Goal: Entertainment & Leisure: Consume media (video, audio)

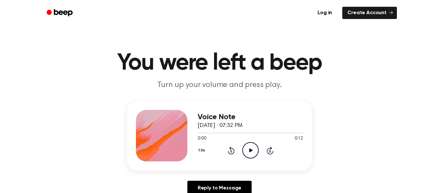
click at [248, 149] on icon "Play Audio" at bounding box center [251, 150] width 16 height 16
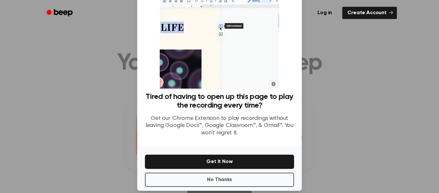
scroll to position [42, 0]
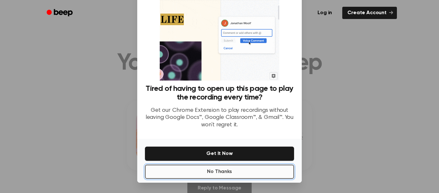
click at [262, 175] on button "No Thanks" at bounding box center [219, 171] width 149 height 14
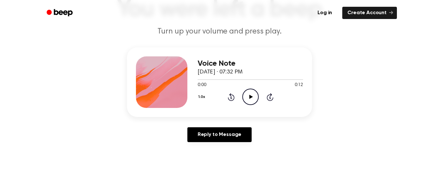
scroll to position [54, 0]
click at [257, 102] on circle at bounding box center [251, 96] width 16 height 16
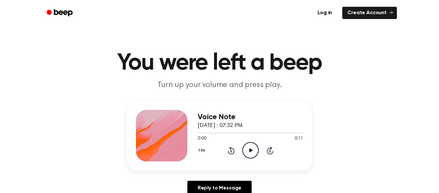
click at [254, 151] on icon "Play Audio" at bounding box center [251, 150] width 16 height 16
click at [252, 155] on icon "Play Audio" at bounding box center [251, 150] width 16 height 16
click at [253, 144] on icon "Play Audio" at bounding box center [251, 150] width 16 height 16
click at [250, 158] on circle at bounding box center [251, 150] width 16 height 16
click at [249, 159] on div "Voice Note September 24, 2025 · 07:29 PM 0:00 0:10 Your browser does not suppor…" at bounding box center [251, 135] width 106 height 51
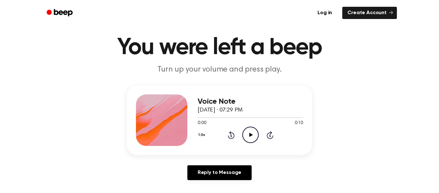
scroll to position [16, 0]
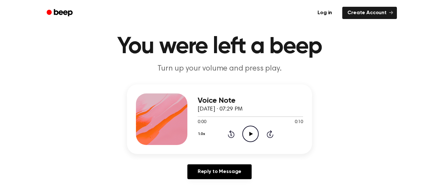
click at [250, 137] on icon "Play Audio" at bounding box center [251, 133] width 16 height 16
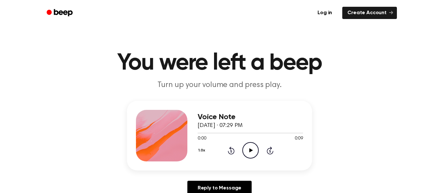
click at [254, 151] on icon "Play Audio" at bounding box center [251, 150] width 16 height 16
click at [249, 156] on icon "Play Audio" at bounding box center [251, 150] width 16 height 16
click at [254, 153] on icon "Play Audio" at bounding box center [251, 150] width 16 height 16
click at [250, 158] on circle at bounding box center [251, 150] width 16 height 16
click at [250, 154] on icon "Play Audio" at bounding box center [251, 150] width 16 height 16
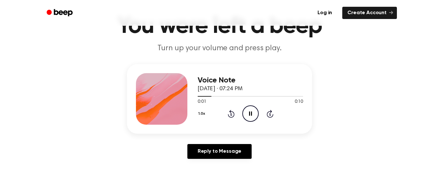
scroll to position [36, 0]
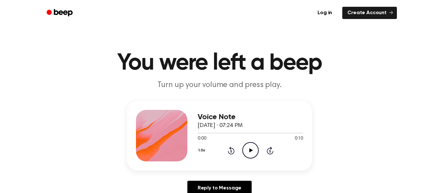
click at [254, 153] on icon "Play Audio" at bounding box center [251, 150] width 16 height 16
click at [257, 166] on div "Voice Note [DATE] · 07:34 PM 0:00 0:23 Your browser does not support the [objec…" at bounding box center [219, 135] width 185 height 69
click at [252, 158] on circle at bounding box center [251, 150] width 16 height 16
click at [254, 151] on icon "Pause Audio" at bounding box center [251, 150] width 16 height 16
click at [253, 152] on icon "Play Audio" at bounding box center [251, 150] width 16 height 16
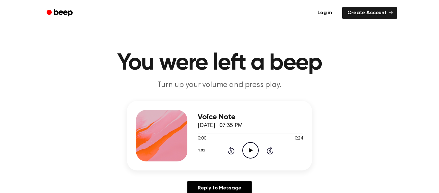
click at [258, 149] on icon "Play Audio" at bounding box center [251, 150] width 16 height 16
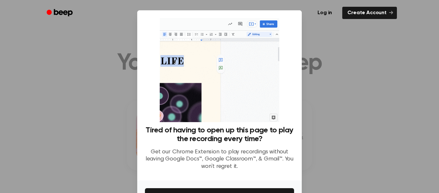
click at [350, 56] on div at bounding box center [219, 96] width 439 height 193
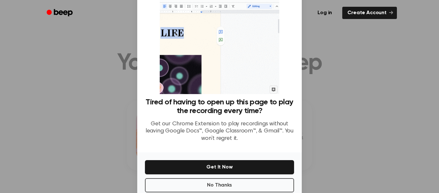
scroll to position [42, 0]
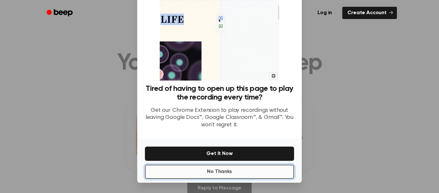
click at [274, 174] on button "No Thanks" at bounding box center [219, 171] width 149 height 14
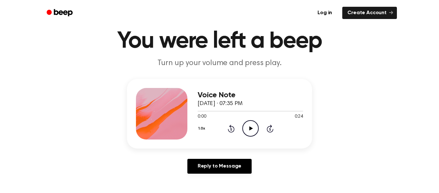
scroll to position [23, 0]
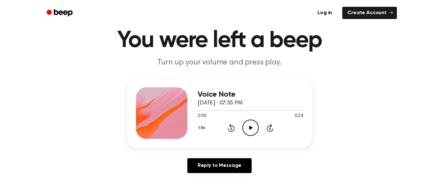
click at [254, 128] on icon "Play Audio" at bounding box center [251, 127] width 16 height 16
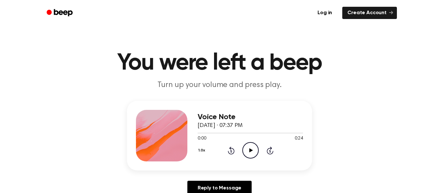
click at [254, 144] on icon "Play Audio" at bounding box center [251, 150] width 16 height 16
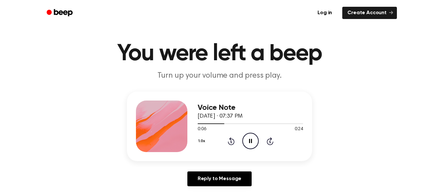
scroll to position [9, 0]
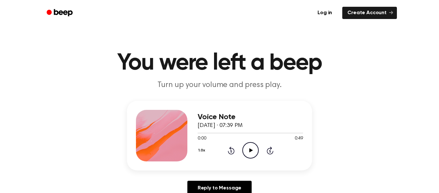
click at [255, 151] on icon "Play Audio" at bounding box center [251, 150] width 16 height 16
click at [258, 146] on icon "Play Audio" at bounding box center [251, 150] width 16 height 16
click at [252, 151] on icon "Play Audio" at bounding box center [251, 150] width 16 height 16
click at [245, 148] on icon "Play Audio" at bounding box center [251, 150] width 16 height 16
click at [231, 151] on icon at bounding box center [231, 151] width 2 height 3
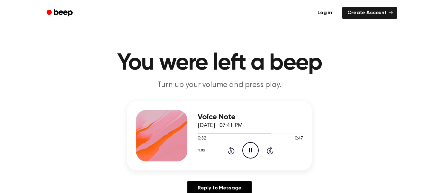
click at [234, 154] on icon "Rewind 5 seconds" at bounding box center [231, 150] width 7 height 8
click at [234, 153] on icon "Rewind 5 seconds" at bounding box center [231, 150] width 7 height 8
click at [231, 151] on icon at bounding box center [231, 151] width 2 height 3
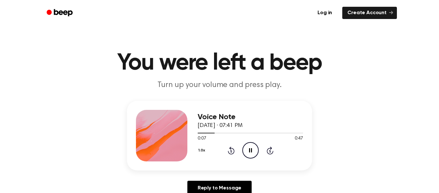
click at [231, 152] on icon "Rewind 5 seconds" at bounding box center [231, 150] width 7 height 8
click at [231, 151] on icon "Rewind 5 seconds" at bounding box center [231, 150] width 7 height 8
click at [232, 151] on icon at bounding box center [231, 151] width 2 height 3
click at [256, 147] on icon "Play Audio" at bounding box center [251, 150] width 16 height 16
click at [253, 156] on icon "Play Audio" at bounding box center [251, 150] width 16 height 16
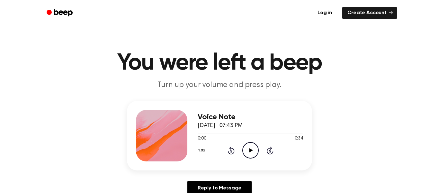
click at [249, 147] on icon "Play Audio" at bounding box center [251, 150] width 16 height 16
click at [249, 155] on icon "Play Audio" at bounding box center [251, 150] width 16 height 16
click at [231, 150] on icon at bounding box center [231, 151] width 2 height 3
click at [231, 151] on icon at bounding box center [231, 151] width 2 height 3
click at [232, 151] on icon "Rewind 5 seconds" at bounding box center [231, 150] width 7 height 8
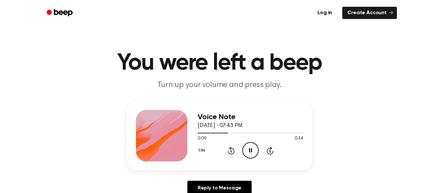
click at [231, 151] on icon at bounding box center [231, 151] width 2 height 3
click at [232, 152] on icon "Rewind 5 seconds" at bounding box center [231, 150] width 7 height 8
click at [231, 149] on icon at bounding box center [231, 150] width 7 height 8
click at [258, 158] on icon "Play Audio" at bounding box center [251, 150] width 16 height 16
click at [260, 151] on div "1.0x Rewind 5 seconds Play Audio Skip 5 seconds" at bounding box center [251, 150] width 106 height 16
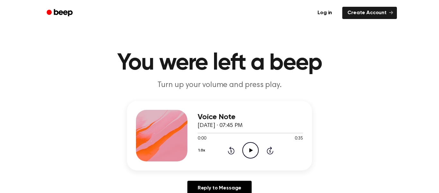
click at [250, 150] on icon at bounding box center [251, 150] width 4 height 4
click at [251, 150] on icon at bounding box center [251, 150] width 4 height 4
click at [248, 149] on icon "Play Audio" at bounding box center [251, 150] width 16 height 16
click at [249, 151] on icon "Play Audio" at bounding box center [251, 150] width 16 height 16
click at [249, 153] on icon "Play Audio" at bounding box center [251, 150] width 16 height 16
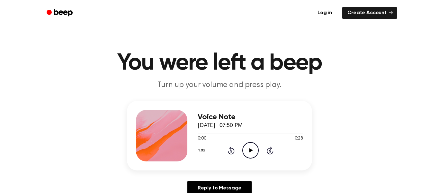
click at [247, 153] on icon "Play Audio" at bounding box center [251, 150] width 16 height 16
click at [252, 155] on icon "Play Audio" at bounding box center [251, 150] width 16 height 16
click at [254, 152] on icon "Pause Audio" at bounding box center [251, 150] width 16 height 16
click at [251, 156] on icon "Play Audio" at bounding box center [251, 150] width 16 height 16
click at [250, 158] on circle at bounding box center [251, 150] width 16 height 16
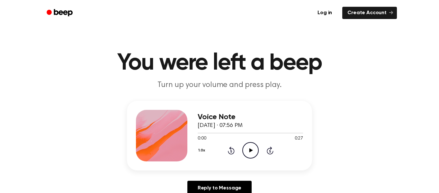
click at [251, 150] on icon at bounding box center [251, 150] width 4 height 4
click at [250, 151] on icon at bounding box center [251, 150] width 4 height 4
click at [251, 157] on icon "Play Audio" at bounding box center [251, 150] width 16 height 16
